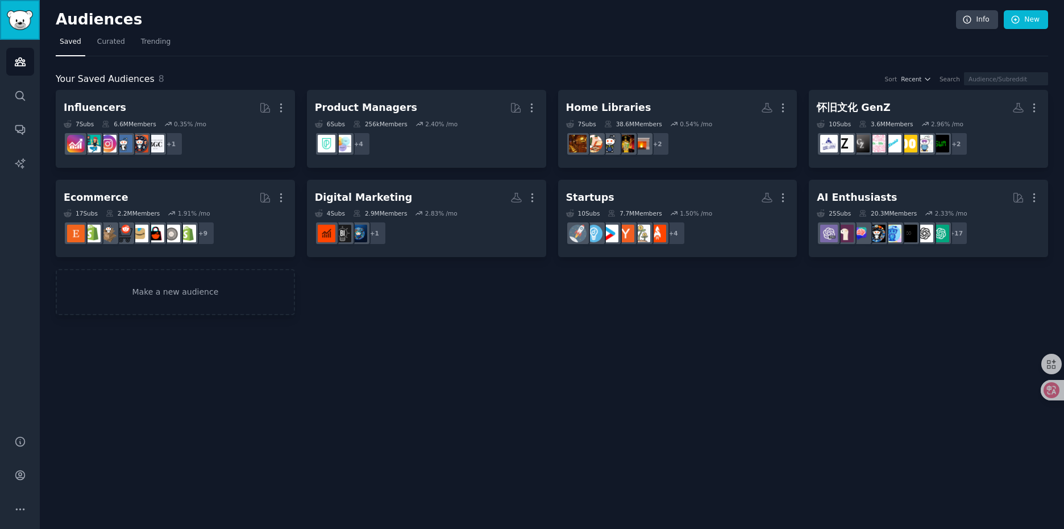
click at [23, 22] on img "Sidebar" at bounding box center [20, 20] width 26 height 20
click at [24, 64] on icon "Sidebar" at bounding box center [20, 62] width 10 height 8
click at [20, 477] on icon "Sidebar" at bounding box center [20, 475] width 12 height 12
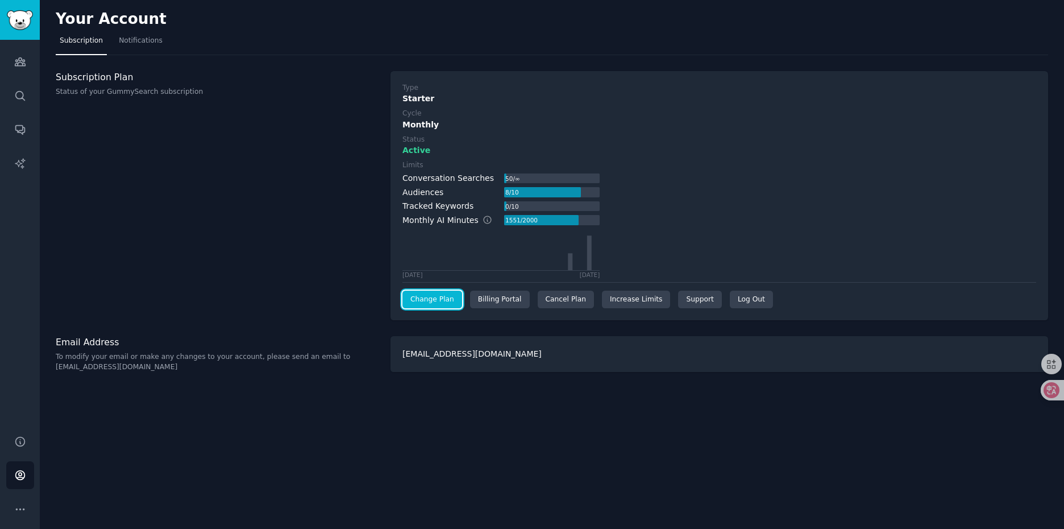
click at [445, 297] on link "Change Plan" at bounding box center [432, 299] width 60 height 18
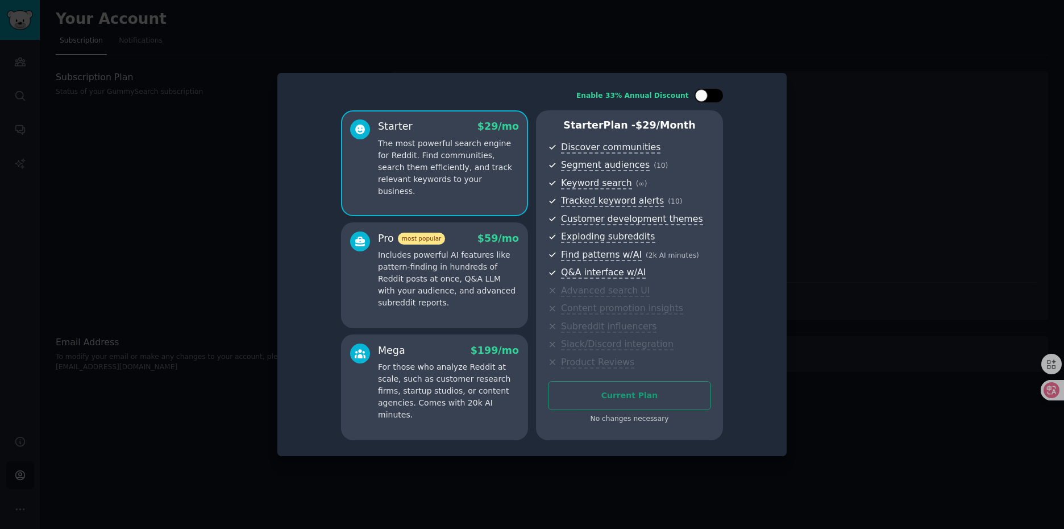
click at [707, 96] on div at bounding box center [701, 95] width 13 height 13
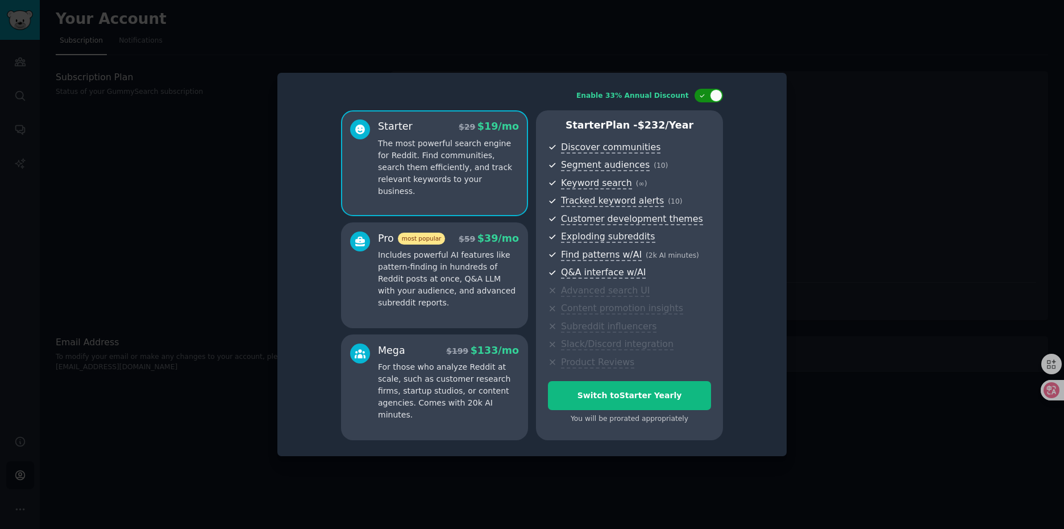
click at [709, 96] on div at bounding box center [709, 96] width 28 height 14
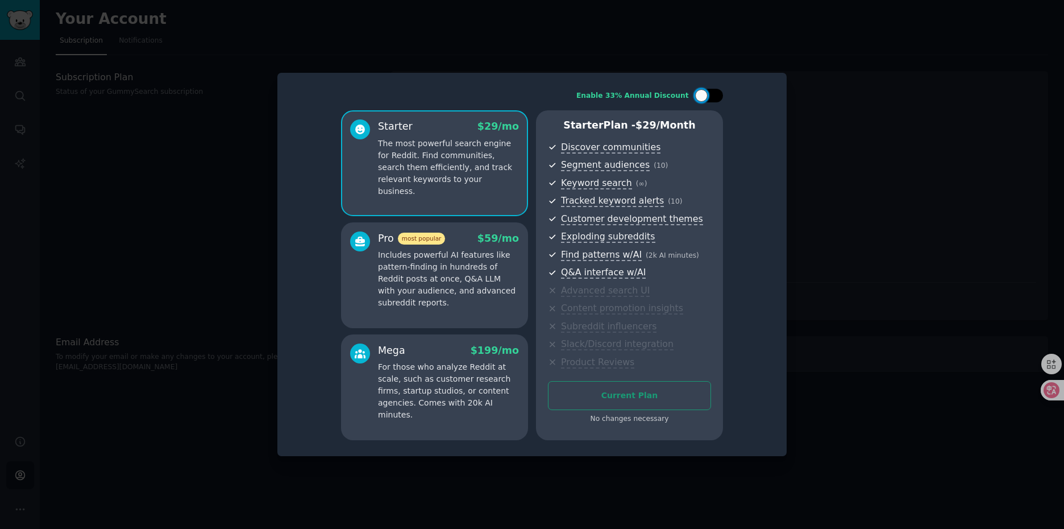
click at [709, 96] on div at bounding box center [709, 96] width 28 height 14
checkbox input "true"
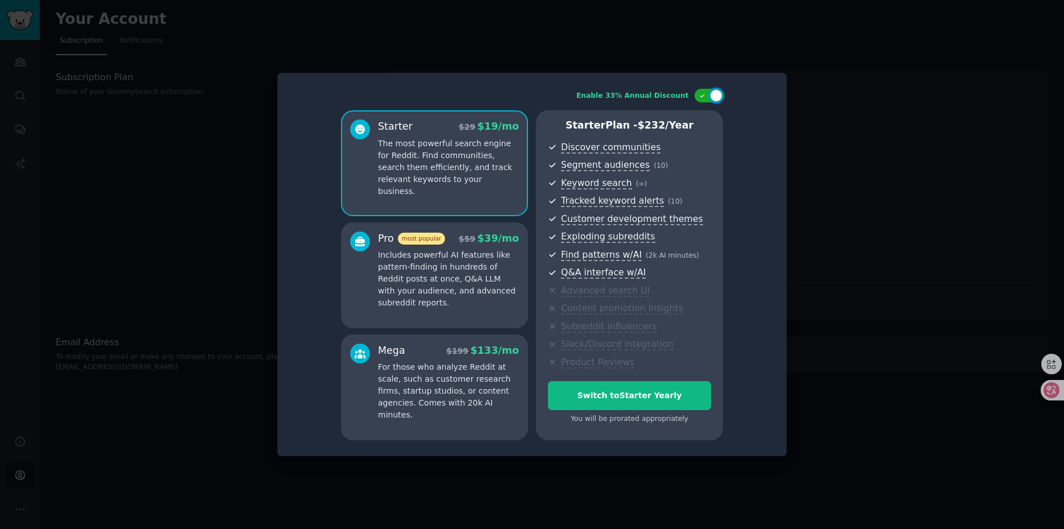
click at [475, 275] on p "Includes powerful AI features like pattern-finding in hundreds of Reddit posts …" at bounding box center [448, 279] width 141 height 60
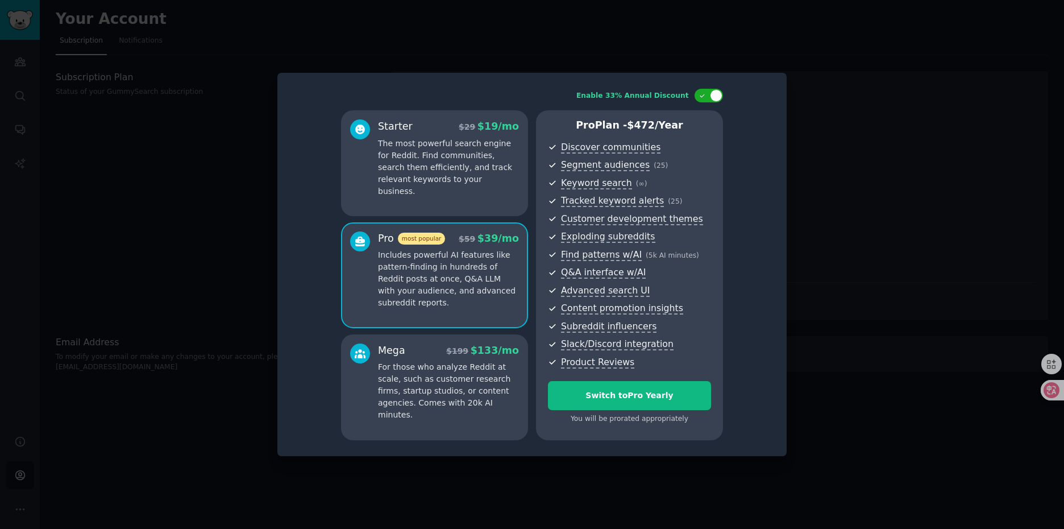
click at [486, 185] on p "The most powerful search engine for Reddit. Find communities, search them effic…" at bounding box center [448, 168] width 141 height 60
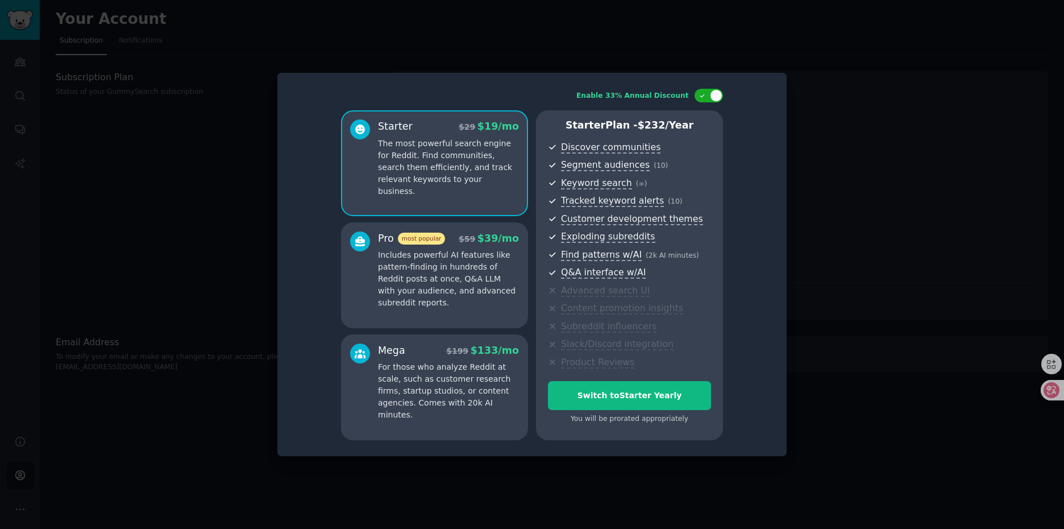
click at [502, 275] on p "Includes powerful AI features like pattern-finding in hundreds of Reddit posts …" at bounding box center [448, 279] width 141 height 60
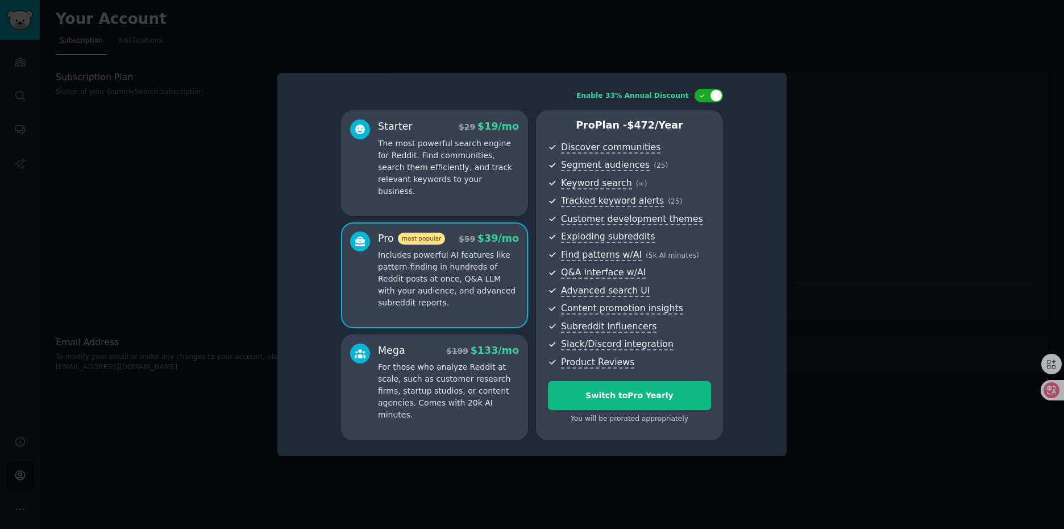
click at [480, 184] on p "The most powerful search engine for Reddit. Find communities, search them effic…" at bounding box center [448, 168] width 141 height 60
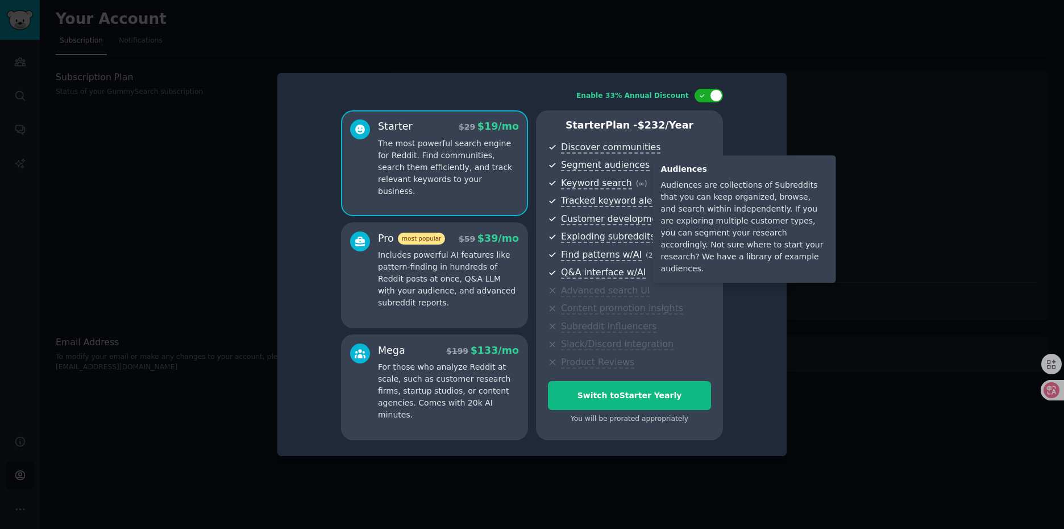
click at [836, 193] on div "Audiences Audiences are collections of Subreddits that you can keep organized, …" at bounding box center [744, 218] width 183 height 127
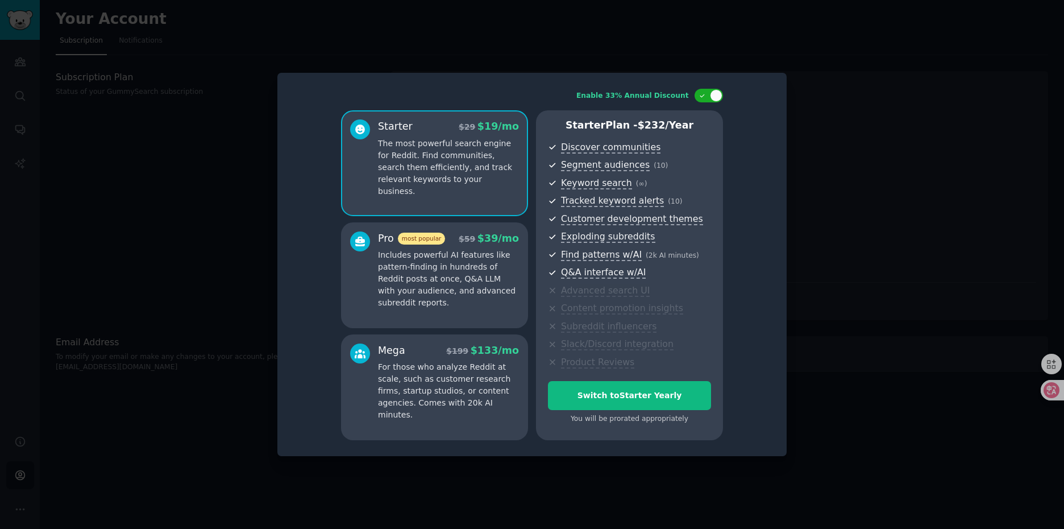
click at [858, 153] on div at bounding box center [532, 264] width 1064 height 529
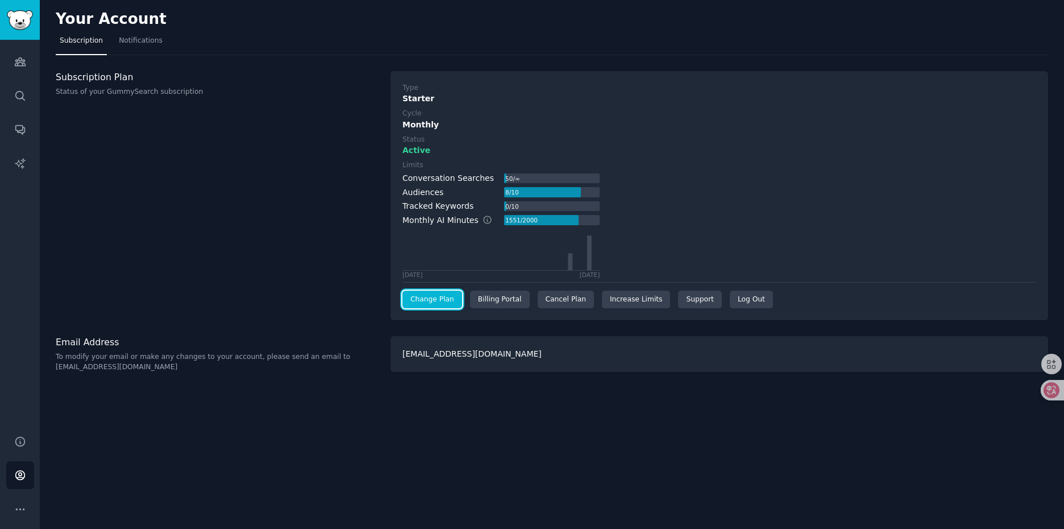
click at [441, 300] on link "Change Plan" at bounding box center [432, 299] width 60 height 18
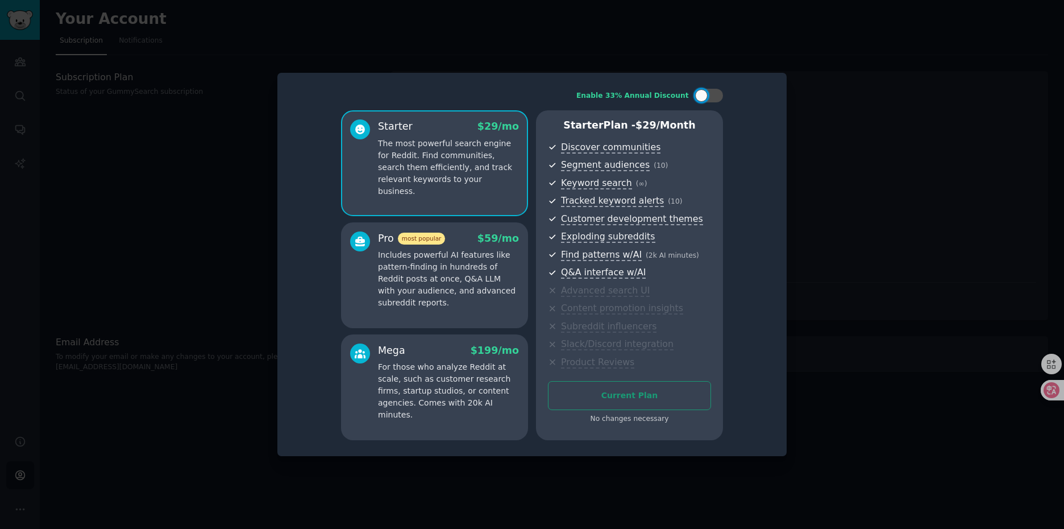
click at [466, 276] on p "Includes powerful AI features like pattern-finding in hundreds of Reddit posts …" at bounding box center [448, 279] width 141 height 60
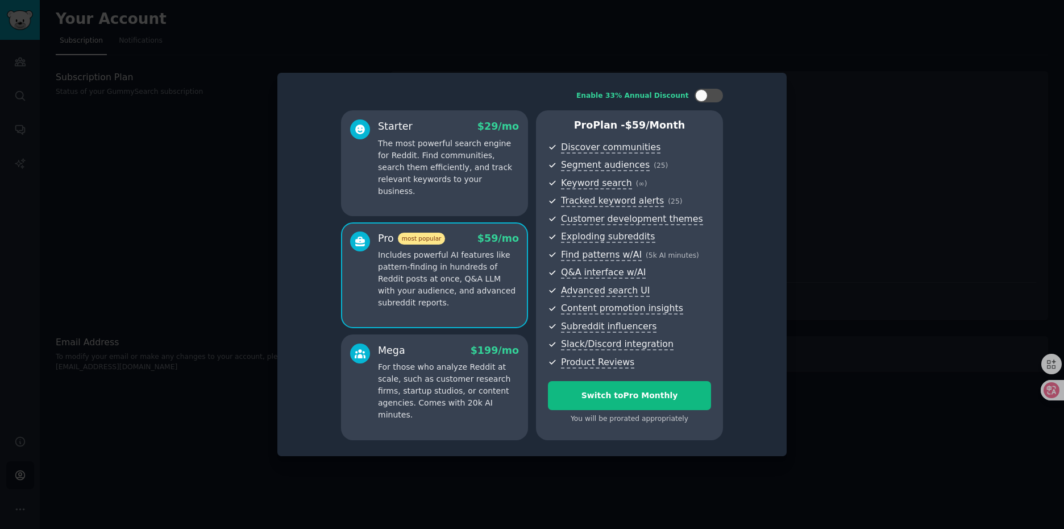
click at [873, 168] on div at bounding box center [532, 264] width 1064 height 529
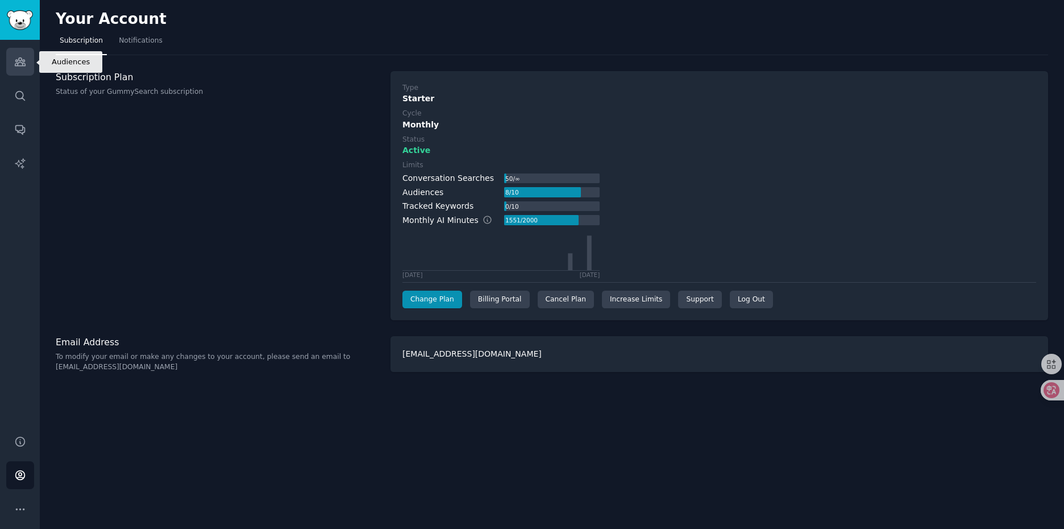
click at [19, 63] on icon "Sidebar" at bounding box center [20, 62] width 10 height 8
